Goal: Task Accomplishment & Management: Manage account settings

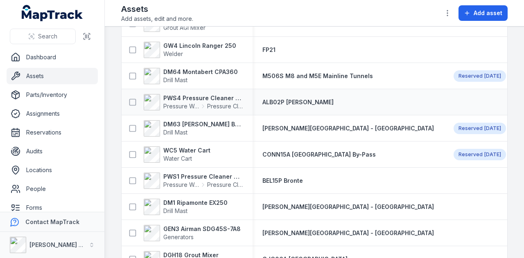
scroll to position [1963, 0]
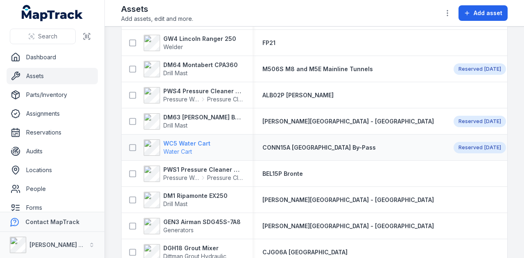
click at [202, 143] on strong "WC5 Water Cart" at bounding box center [186, 144] width 47 height 8
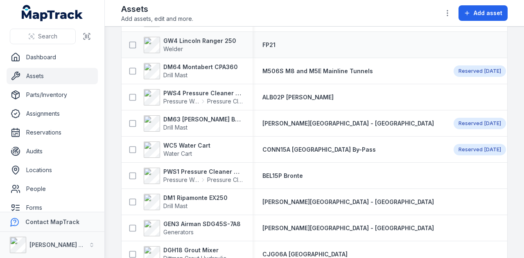
scroll to position [1964, 0]
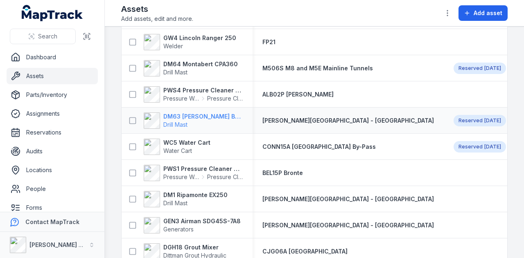
click at [196, 114] on strong "DM63 Rix Build Mast" at bounding box center [202, 117] width 79 height 8
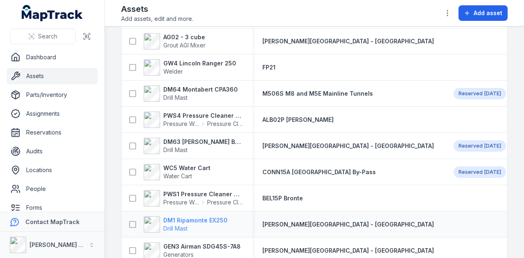
scroll to position [1923, 0]
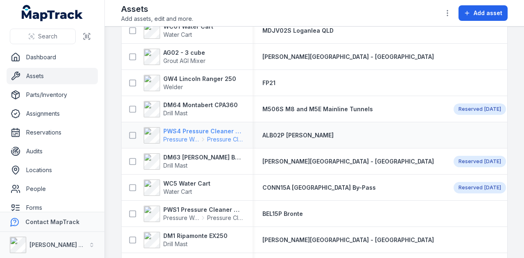
click at [183, 130] on strong "PWS4 Pressure Cleaner Skid Mounted" at bounding box center [202, 131] width 79 height 8
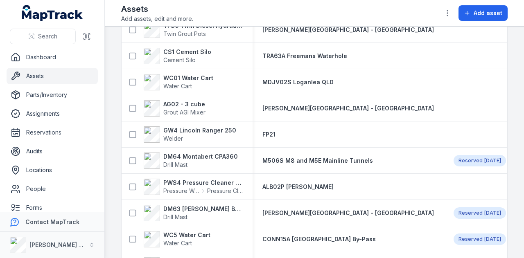
scroll to position [1882, 0]
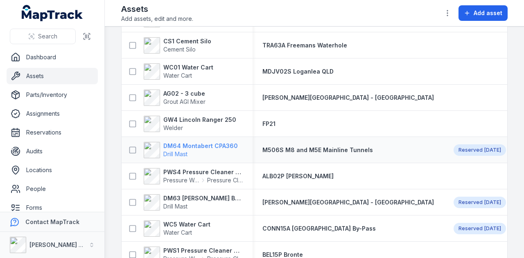
click at [209, 142] on strong "DM64 Montabert CPA360" at bounding box center [200, 146] width 74 height 8
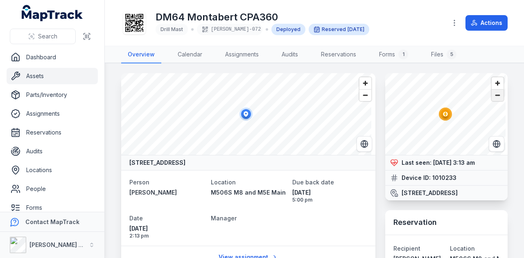
click at [493, 94] on span "Zoom out" at bounding box center [497, 95] width 12 height 11
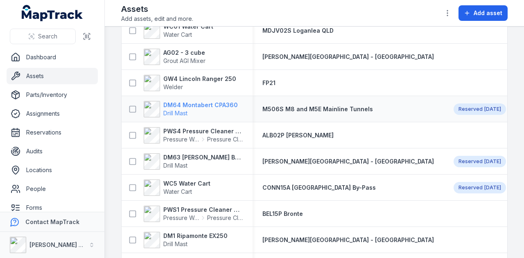
scroll to position [1882, 0]
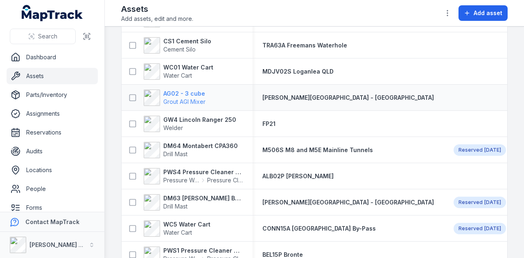
click at [200, 94] on strong "AG02 - 3 cube" at bounding box center [184, 94] width 42 height 8
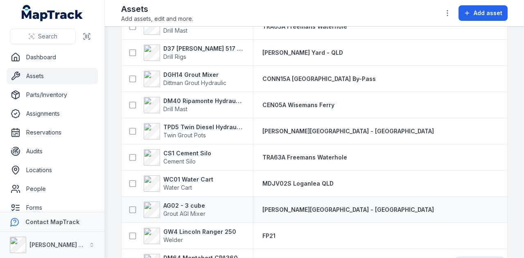
scroll to position [1759, 0]
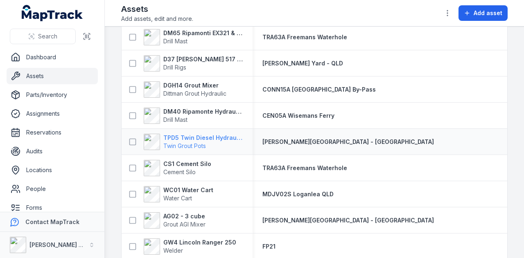
click at [209, 136] on strong "TPD5 Twin Diesel Hydraulic Grout Pot" at bounding box center [202, 138] width 79 height 8
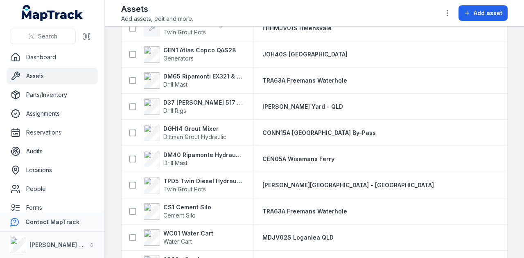
scroll to position [1717, 0]
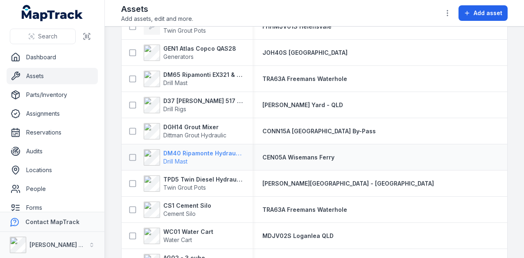
click at [201, 150] on strong "DM40 Ripamonte Hydraulic Drill Mast & EuroDrill RH10X" at bounding box center [202, 153] width 79 height 8
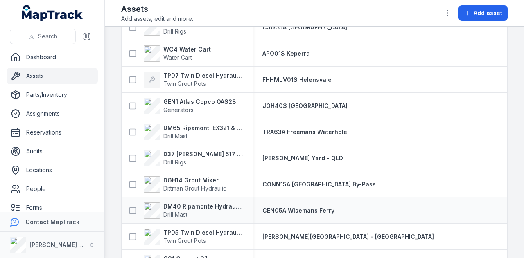
scroll to position [1648, 0]
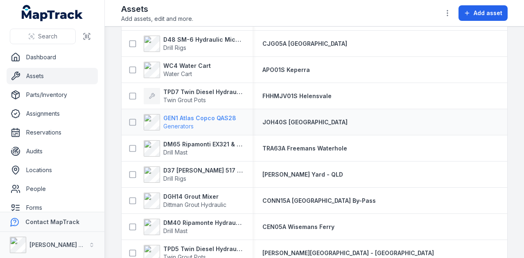
click at [209, 116] on strong "GEN1 Atlas Copco QAS28" at bounding box center [199, 118] width 73 height 8
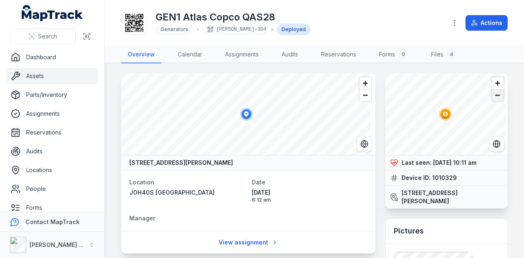
click at [494, 98] on span "Zoom out" at bounding box center [497, 95] width 12 height 11
click at [494, 97] on span "Zoom out" at bounding box center [497, 95] width 12 height 11
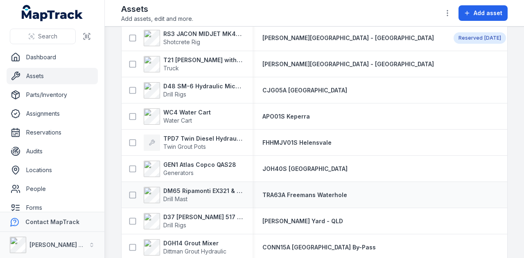
scroll to position [1596, 0]
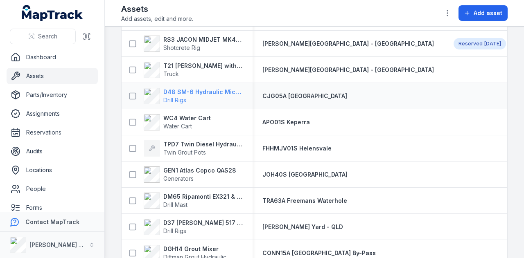
click at [196, 89] on strong "D48 SM-6 Hydraulic Micro Drill Rig" at bounding box center [202, 92] width 79 height 8
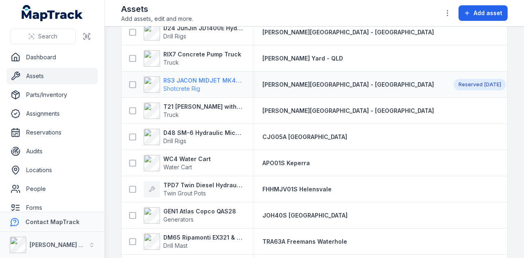
scroll to position [1514, 0]
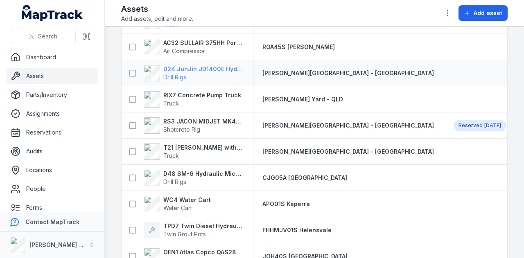
click at [212, 69] on strong "D24 JunJin JD1400E Hydraulic Drill Rig" at bounding box center [202, 69] width 79 height 8
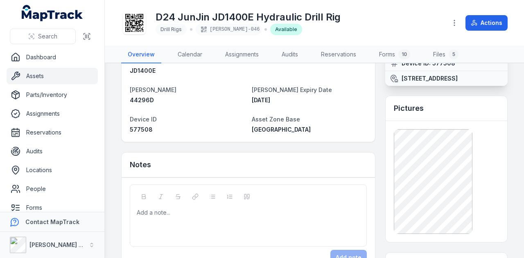
scroll to position [123, 0]
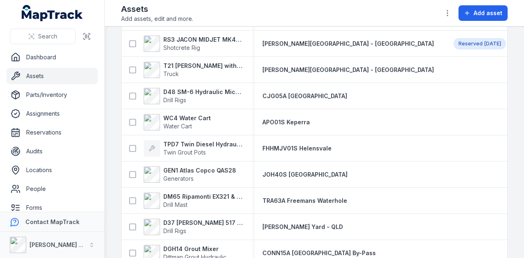
scroll to position [1514, 0]
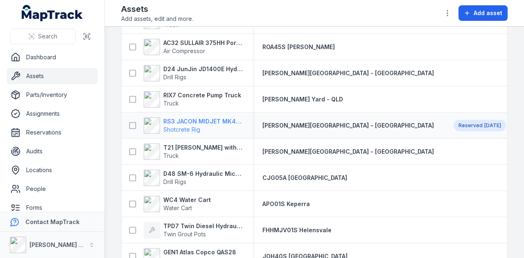
click at [206, 118] on strong "RS3 JACON MIDJET MK4.5 Shot Crete Spray Pump" at bounding box center [202, 121] width 79 height 8
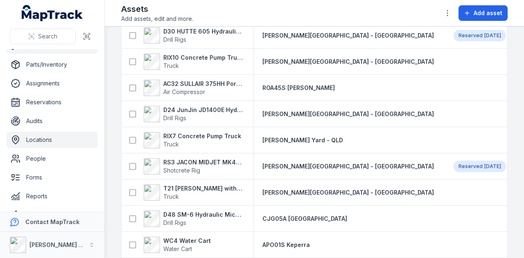
scroll to position [65, 0]
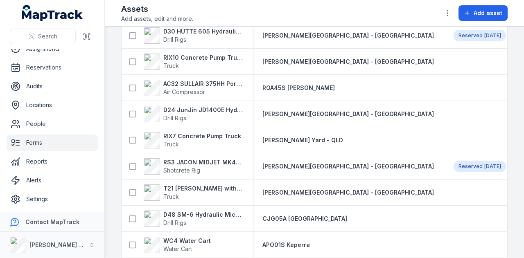
click at [74, 140] on link "Forms" at bounding box center [52, 143] width 91 height 16
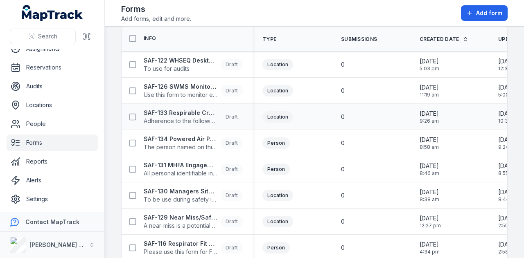
scroll to position [41, 0]
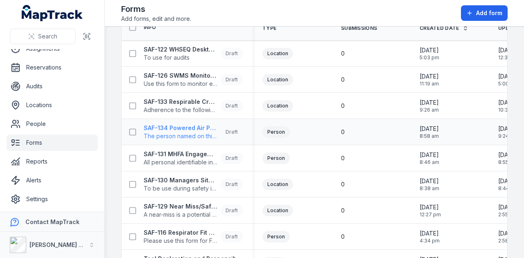
click at [190, 128] on strong "SAF-134 Powered Air Purifying Respirators (PAPR) Issue" at bounding box center [181, 128] width 74 height 8
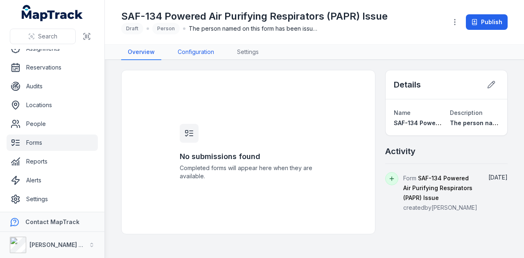
click at [196, 54] on link "Configuration" at bounding box center [196, 53] width 50 height 16
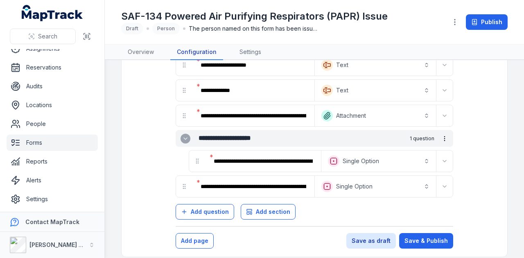
scroll to position [429, 0]
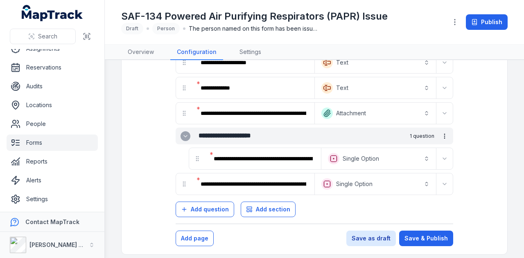
click at [41, 135] on link "Forms" at bounding box center [52, 143] width 91 height 16
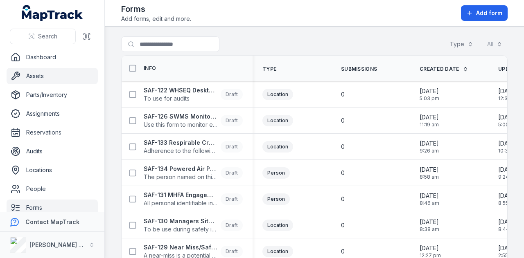
click at [63, 78] on link "Assets" at bounding box center [52, 76] width 91 height 16
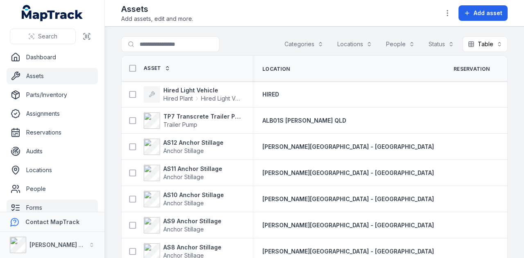
click at [63, 206] on link "Forms" at bounding box center [52, 208] width 91 height 16
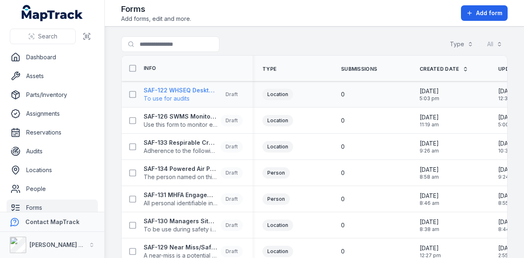
click at [197, 87] on strong "SAF-122 WHSEQ Desktop Audit" at bounding box center [181, 90] width 74 height 8
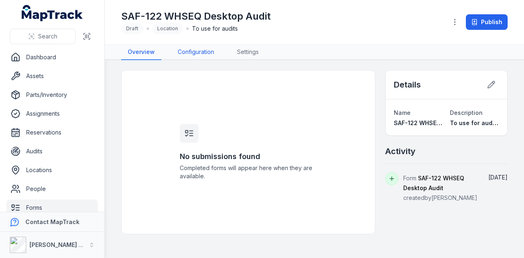
click at [200, 54] on link "Configuration" at bounding box center [196, 53] width 50 height 16
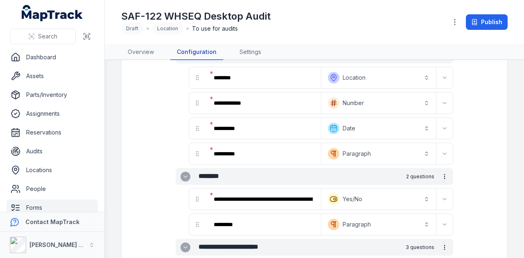
scroll to position [123, 0]
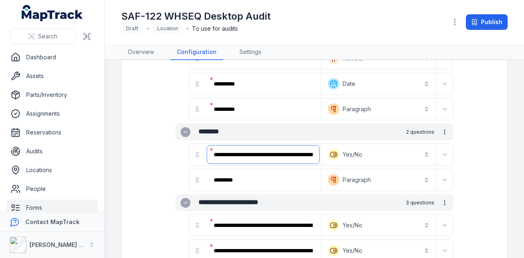
click at [302, 146] on input "**********" at bounding box center [263, 155] width 112 height 18
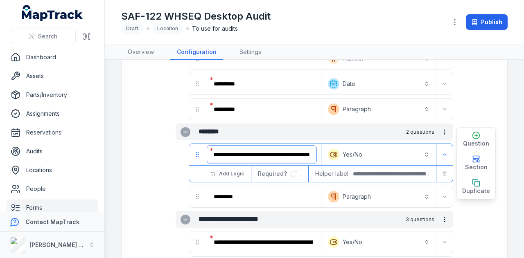
scroll to position [0, 133]
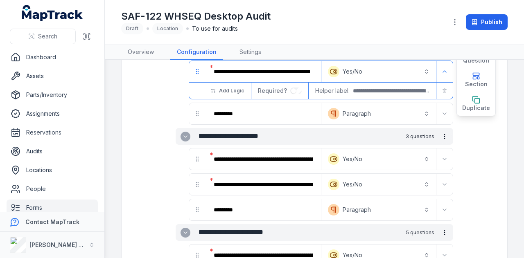
scroll to position [245, 0]
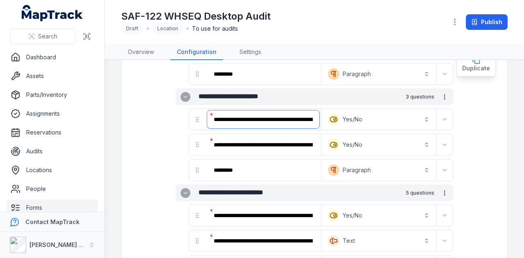
click at [260, 117] on input "**********" at bounding box center [263, 119] width 112 height 18
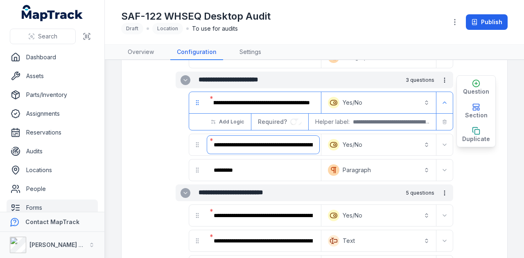
scroll to position [0, 0]
click at [258, 140] on input "**********" at bounding box center [263, 145] width 112 height 18
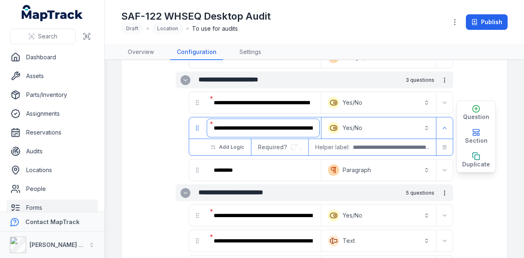
scroll to position [368, 0]
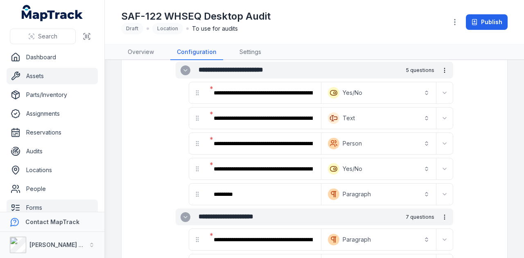
click at [55, 79] on link "Assets" at bounding box center [52, 76] width 91 height 16
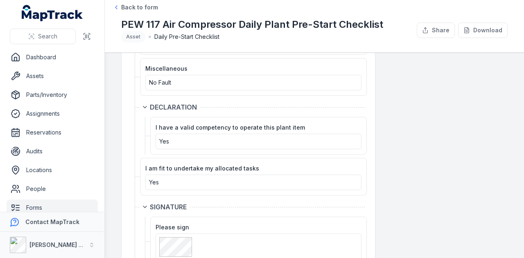
scroll to position [1883, 0]
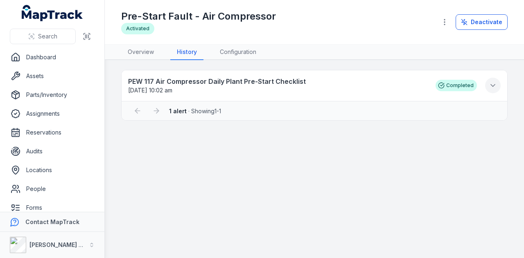
click at [499, 83] on button at bounding box center [493, 86] width 16 height 16
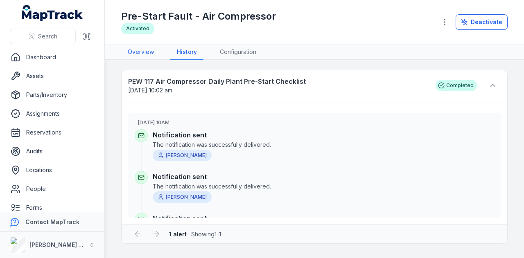
click at [131, 50] on link "Overview" at bounding box center [140, 53] width 39 height 16
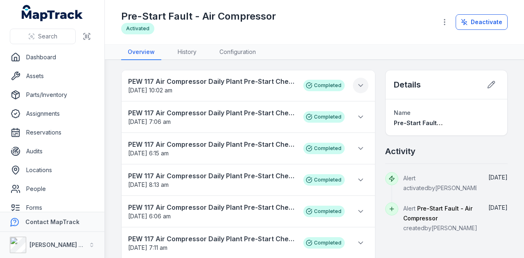
click at [356, 81] on icon at bounding box center [360, 85] width 8 height 8
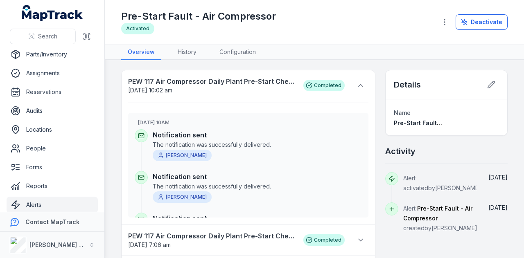
scroll to position [65, 0]
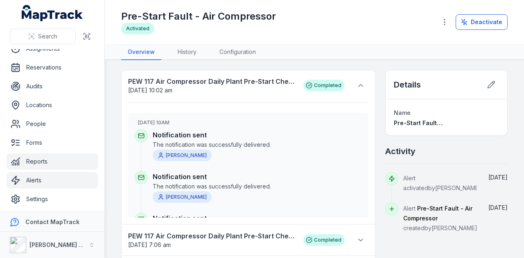
click at [59, 159] on link "Reports" at bounding box center [52, 161] width 91 height 16
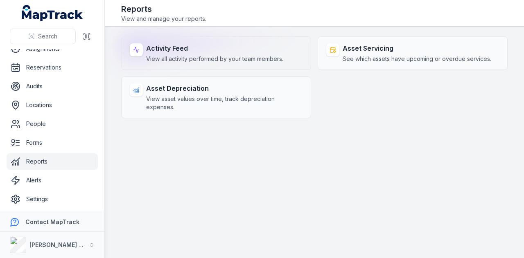
click at [284, 58] on div "Activity Feed View all activity performed by your team members." at bounding box center [216, 53] width 190 height 34
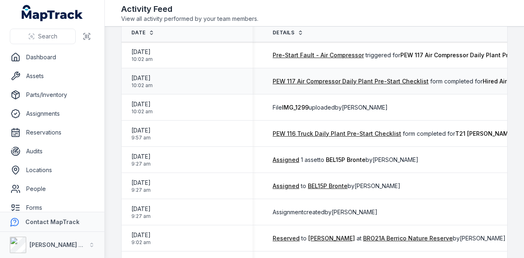
scroll to position [0, 106]
click at [345, 56] on link "Pre-Start Fault - Air Compressor" at bounding box center [318, 55] width 91 height 8
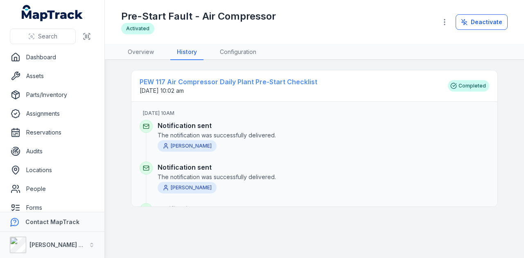
click at [272, 83] on strong "PEW 117 Air Compressor Daily Plant Pre-Start Checklist" at bounding box center [290, 82] width 300 height 10
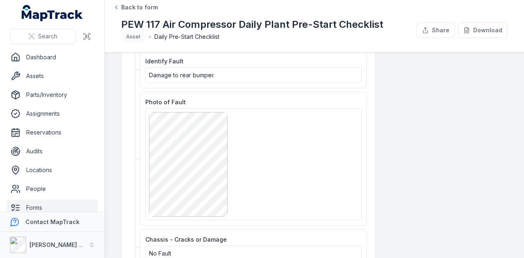
scroll to position [1514, 0]
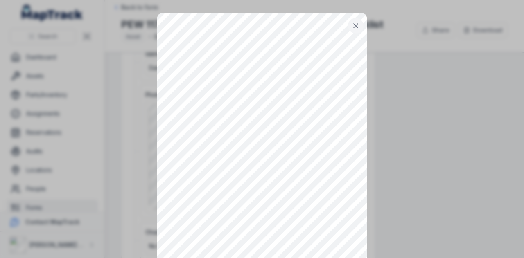
click at [351, 26] on icon at bounding box center [355, 26] width 8 height 8
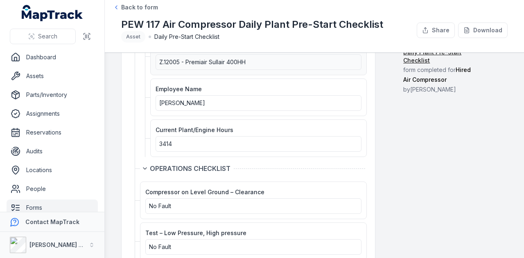
scroll to position [205, 0]
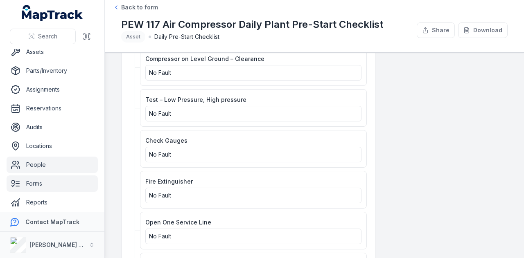
scroll to position [65, 0]
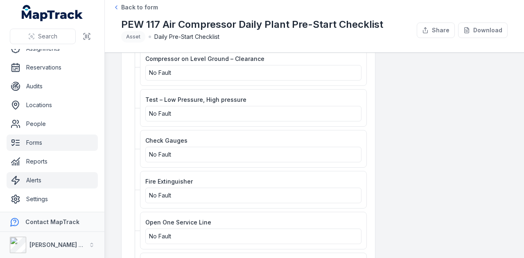
click at [54, 187] on link "Alerts" at bounding box center [52, 180] width 91 height 16
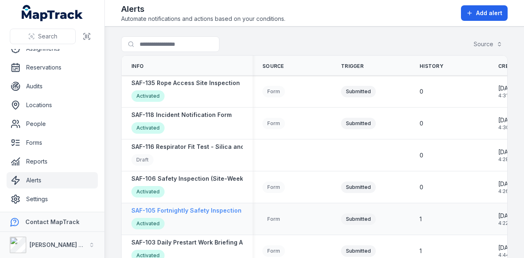
click at [209, 210] on strong "SAF-105 Fortnightly Safety Inspection (Yard)" at bounding box center [195, 211] width 129 height 8
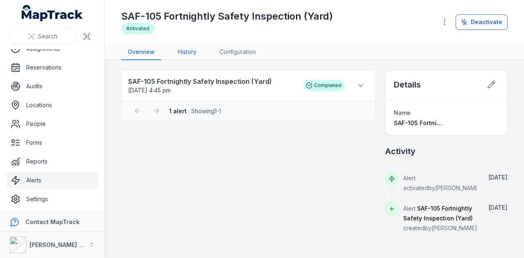
click at [186, 51] on link "History" at bounding box center [187, 53] width 32 height 16
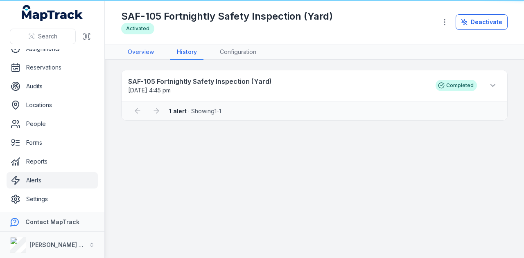
click at [152, 49] on link "Overview" at bounding box center [140, 53] width 39 height 16
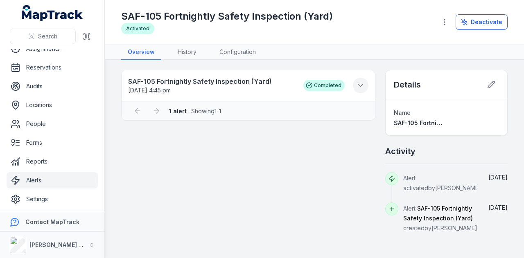
click at [364, 85] on icon at bounding box center [360, 85] width 8 height 8
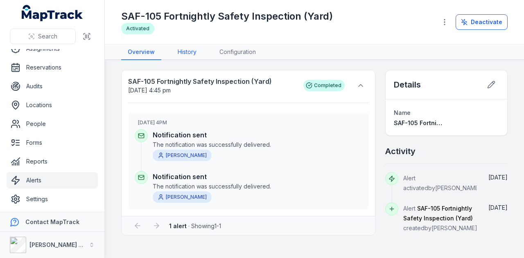
click at [187, 47] on link "History" at bounding box center [187, 53] width 32 height 16
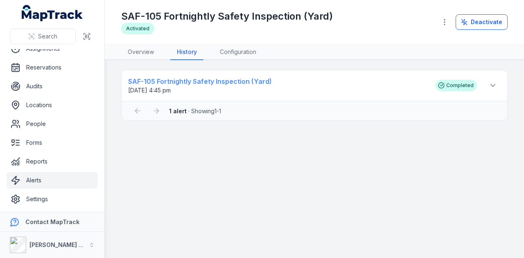
click at [214, 82] on strong "SAF-105 Fortnightly Safety Inspection (Yard)" at bounding box center [277, 82] width 299 height 10
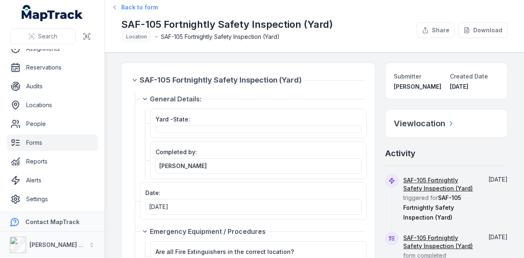
click at [133, 10] on span "Back to form" at bounding box center [139, 7] width 37 height 8
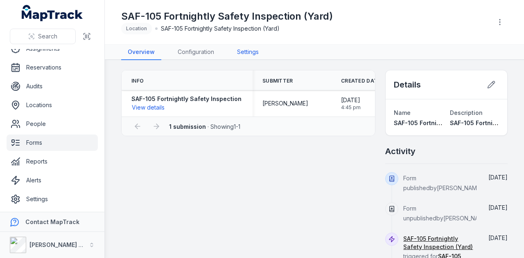
click at [257, 49] on link "Settings" at bounding box center [247, 53] width 35 height 16
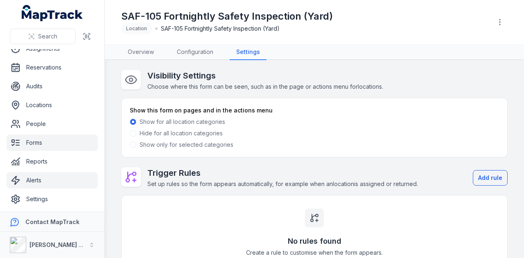
click at [65, 179] on link "Alerts" at bounding box center [52, 180] width 91 height 16
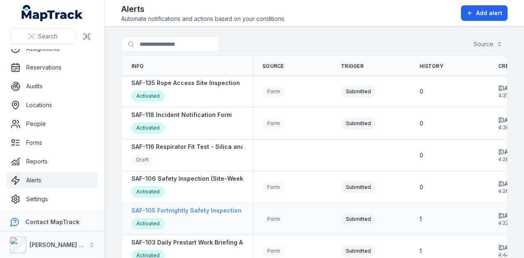
click at [213, 208] on strong "SAF-105 Fortnightly Safety Inspection (Yard)" at bounding box center [195, 211] width 129 height 8
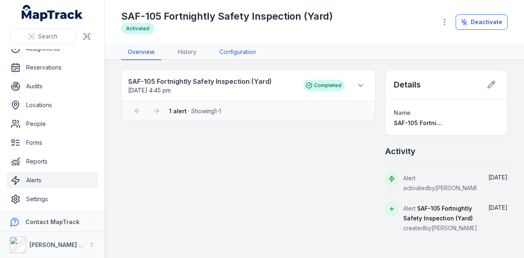
click at [241, 51] on link "Configuration" at bounding box center [238, 53] width 50 height 16
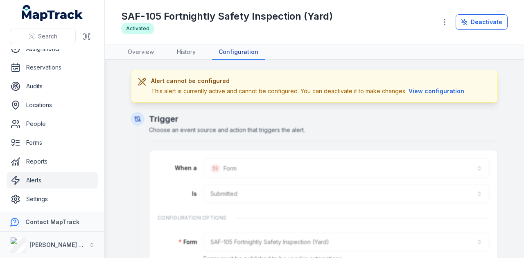
scroll to position [41, 0]
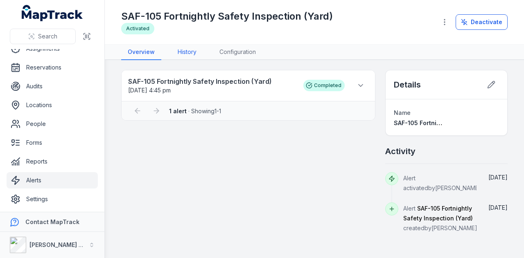
click at [191, 54] on link "History" at bounding box center [187, 53] width 32 height 16
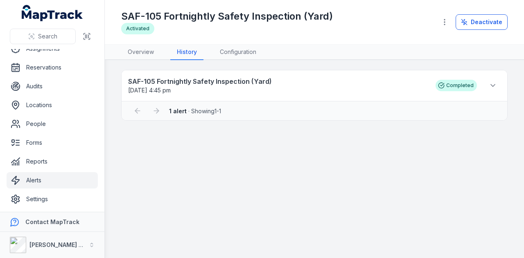
click at [54, 182] on link "Alerts" at bounding box center [52, 180] width 91 height 16
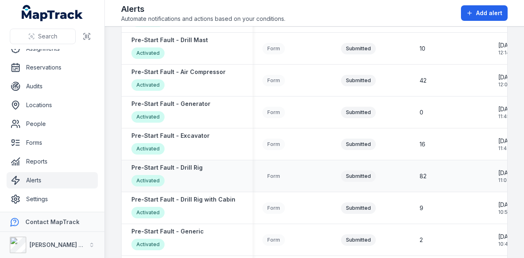
scroll to position [941, 0]
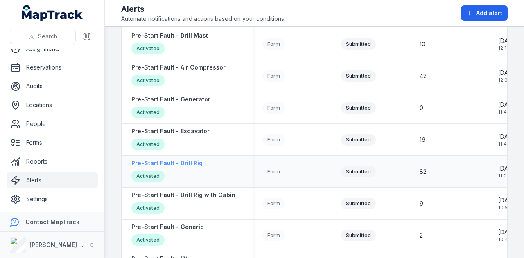
click at [187, 162] on strong "Pre-Start Fault - Drill Rig" at bounding box center [166, 163] width 71 height 8
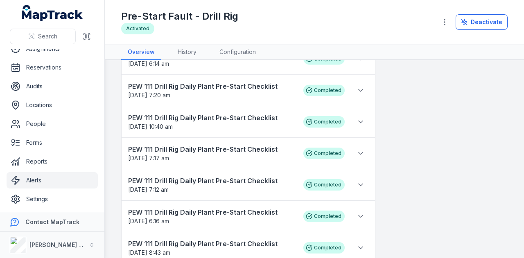
scroll to position [1402, 0]
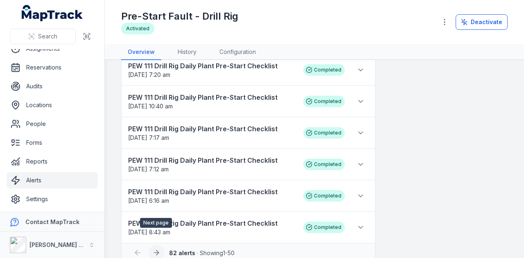
click at [154, 249] on icon at bounding box center [156, 253] width 8 height 8
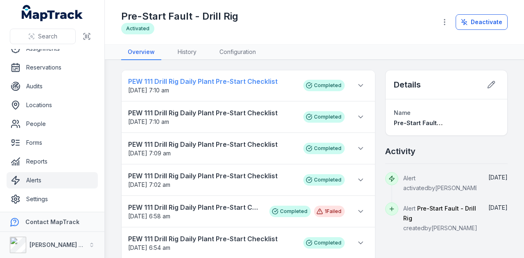
click at [218, 82] on strong "PEW 111 Drill Rig Daily Plant Pre-Start Checklist" at bounding box center [211, 82] width 167 height 10
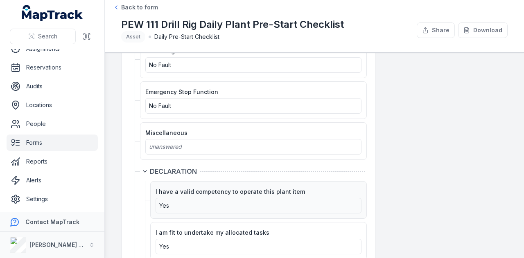
scroll to position [1224, 0]
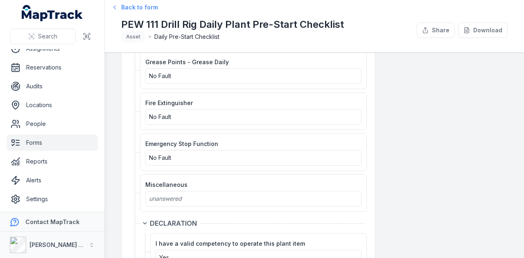
click at [124, 4] on span "Back to form" at bounding box center [139, 7] width 37 height 8
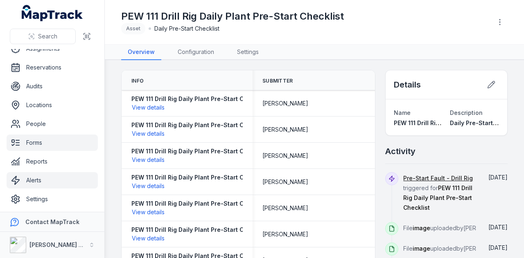
click at [78, 175] on link "Alerts" at bounding box center [52, 180] width 91 height 16
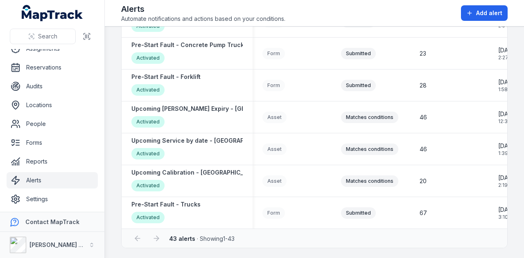
scroll to position [1221, 0]
click at [185, 201] on strong "Pre-Start Fault - Trucks" at bounding box center [165, 204] width 69 height 8
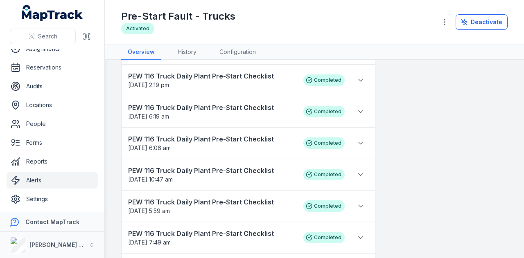
scroll to position [1320, 0]
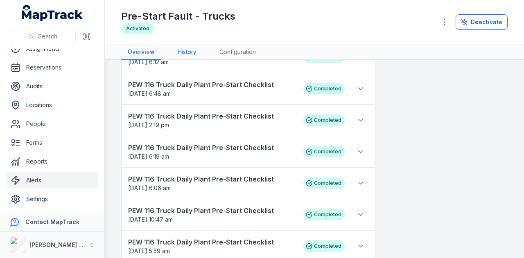
click at [190, 59] on link "History" at bounding box center [187, 53] width 32 height 16
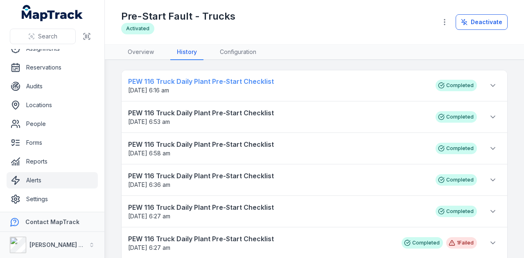
click at [195, 81] on strong "PEW 116 Truck Daily Plant Pre-Start Checklist" at bounding box center [277, 82] width 299 height 10
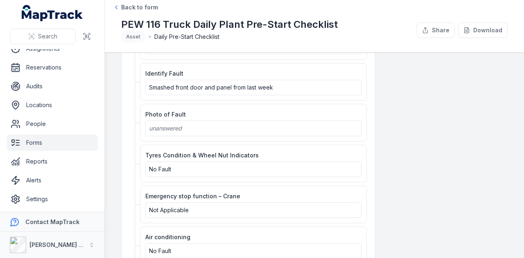
scroll to position [1064, 0]
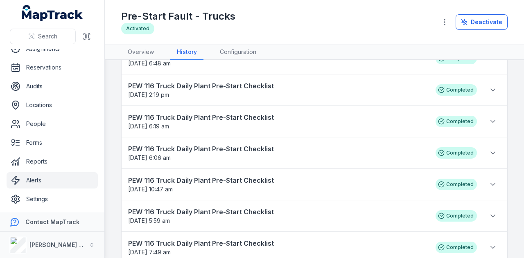
scroll to position [1402, 0]
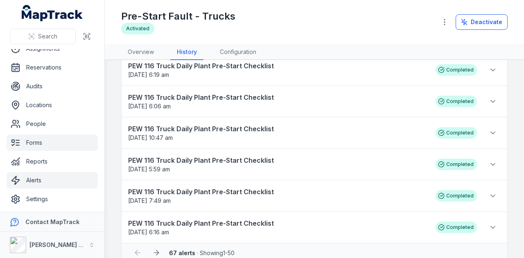
click at [43, 140] on link "Forms" at bounding box center [52, 143] width 91 height 16
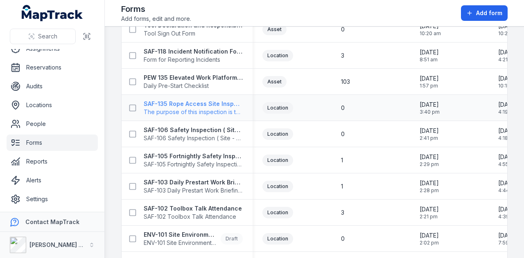
scroll to position [286, 0]
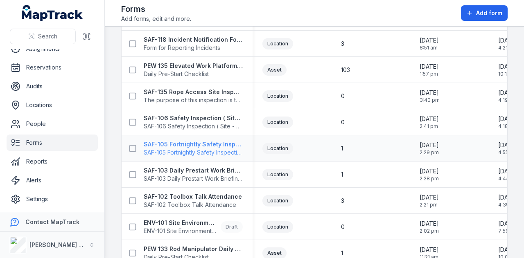
click at [219, 144] on strong "SAF-105 Fortnightly Safety Inspection (Yard)" at bounding box center [193, 144] width 99 height 8
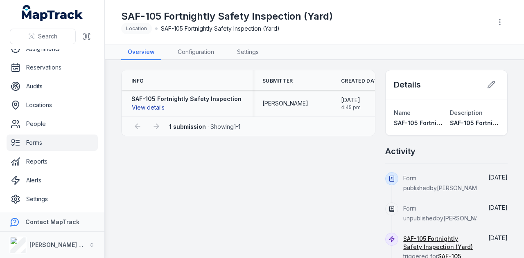
click at [156, 108] on button "View details" at bounding box center [148, 107] width 34 height 9
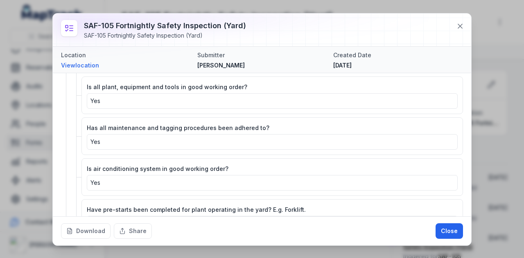
scroll to position [3314, 0]
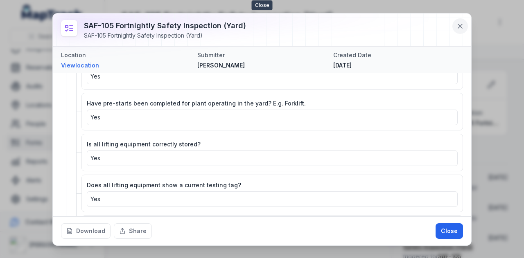
click at [459, 27] on icon at bounding box center [460, 26] width 4 height 4
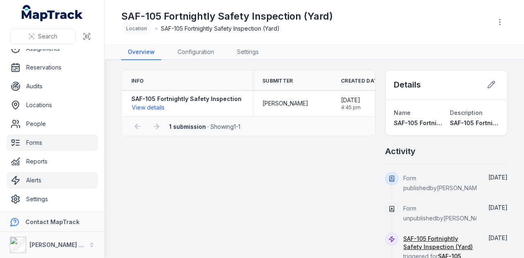
click at [49, 179] on link "Alerts" at bounding box center [52, 180] width 91 height 16
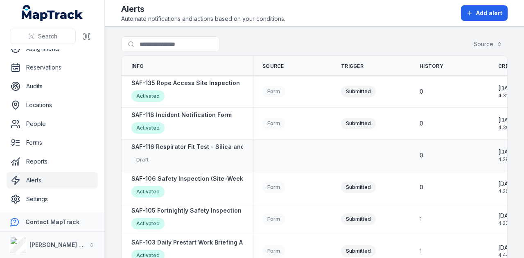
scroll to position [41, 0]
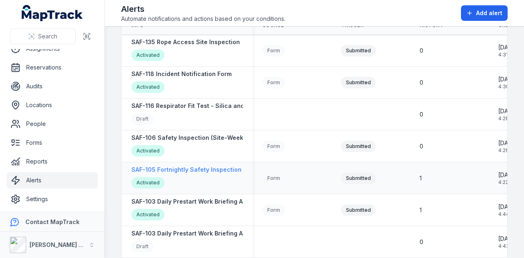
click at [211, 173] on strong "SAF-105 Fortnightly Safety Inspection (Yard)" at bounding box center [195, 170] width 129 height 8
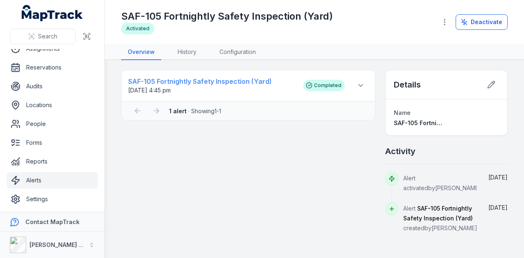
click at [182, 82] on strong "SAF-105 Fortnightly Safety Inspection (Yard)" at bounding box center [211, 82] width 167 height 10
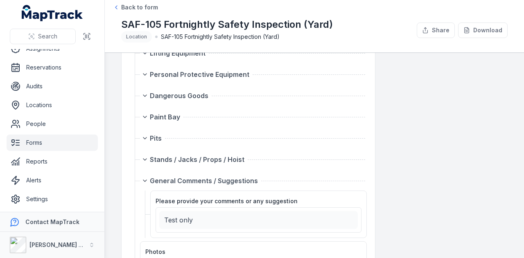
scroll to position [3641, 0]
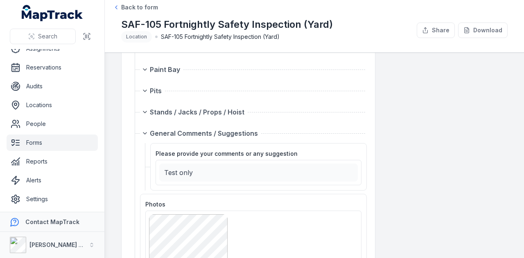
click at [48, 135] on link "Forms" at bounding box center [52, 143] width 91 height 16
click at [43, 185] on link "Alerts" at bounding box center [52, 180] width 91 height 16
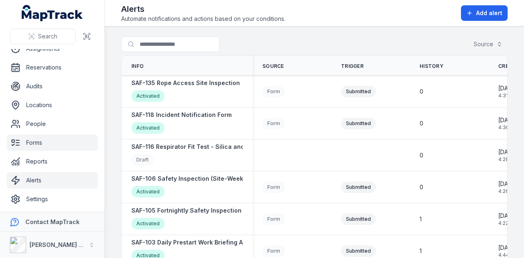
click at [54, 146] on link "Forms" at bounding box center [52, 143] width 91 height 16
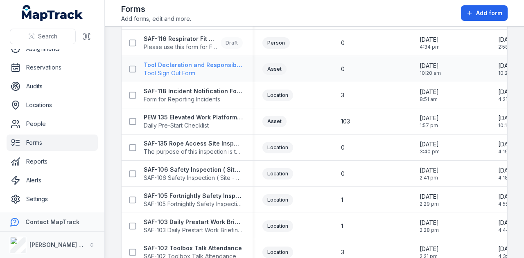
scroll to position [245, 0]
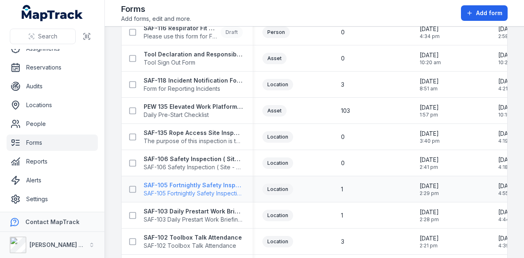
click at [198, 189] on span "SAF-105 Fortnightly Safety Inspection (Yard)" at bounding box center [193, 193] width 99 height 8
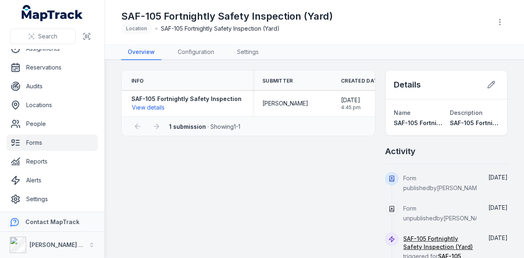
click at [213, 44] on header "Toggle Navigation SAF-105 Fortnightly Safety Inspection (Yard) Location SAF-105…" at bounding box center [314, 22] width 419 height 45
click at [213, 46] on link "Configuration" at bounding box center [196, 53] width 50 height 16
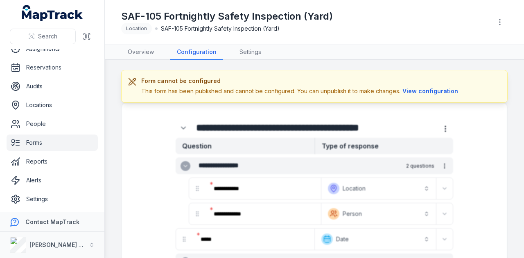
click at [509, 22] on header "Toggle Navigation SAF-105 Fortnightly Safety Inspection (Yard) Location SAF-105…" at bounding box center [314, 22] width 419 height 45
click at [502, 23] on icon "button" at bounding box center [499, 22] width 8 height 8
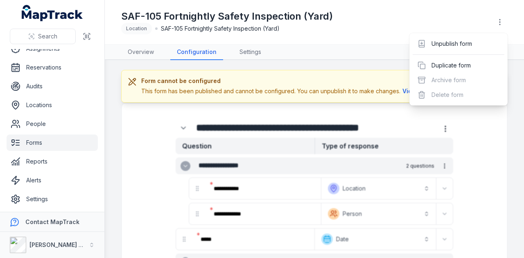
click at [477, 34] on div "Unpublish form Duplicate form Archive form Delete form" at bounding box center [458, 69] width 98 height 72
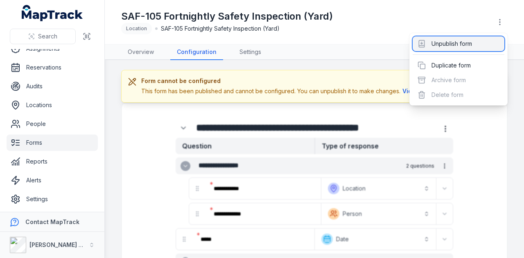
click at [475, 39] on div "Unpublish form" at bounding box center [458, 43] width 92 height 15
